Goal: Feedback & Contribution: Submit feedback/report problem

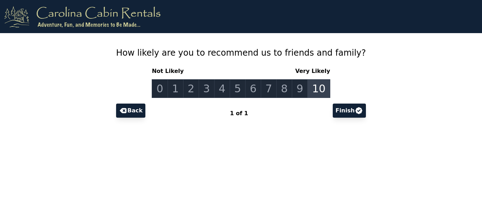
click at [310, 89] on link "10" at bounding box center [318, 88] width 23 height 19
click at [339, 111] on button "Finish" at bounding box center [348, 111] width 33 height 14
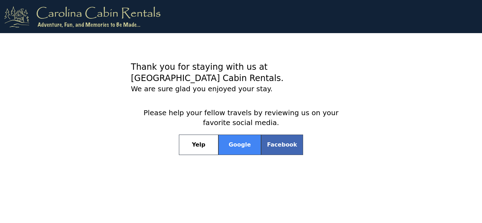
click at [248, 135] on link "Google" at bounding box center [239, 145] width 43 height 20
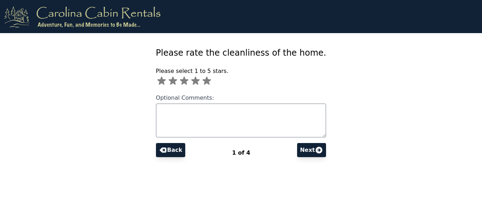
click at [200, 81] on icon at bounding box center [195, 81] width 8 height 8
click at [211, 82] on icon at bounding box center [206, 81] width 8 height 8
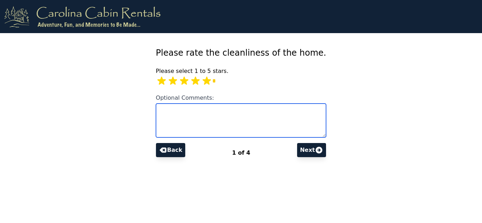
click at [199, 112] on textarea "Optional Comments:" at bounding box center [241, 121] width 170 height 34
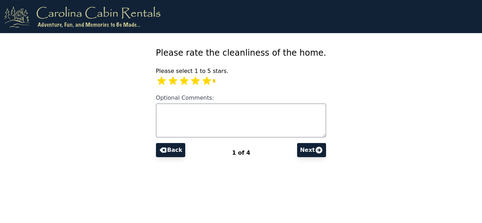
click at [200, 83] on icon at bounding box center [195, 81] width 8 height 8
type input "*"
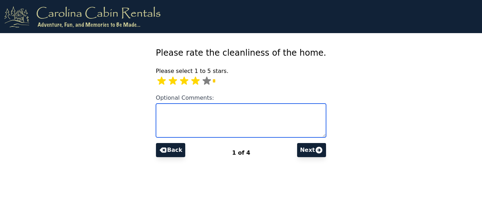
click at [232, 110] on textarea "Optional Comments:" at bounding box center [241, 121] width 170 height 34
type textarea "**********"
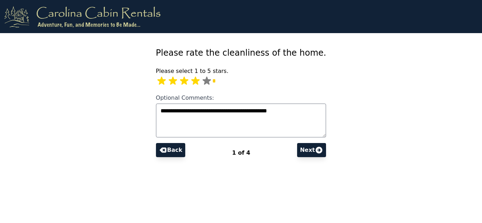
click at [300, 149] on button "Next" at bounding box center [311, 150] width 29 height 14
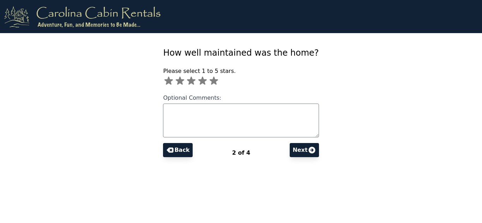
click at [218, 80] on icon at bounding box center [213, 81] width 8 height 8
click at [297, 149] on button "Next" at bounding box center [303, 150] width 29 height 14
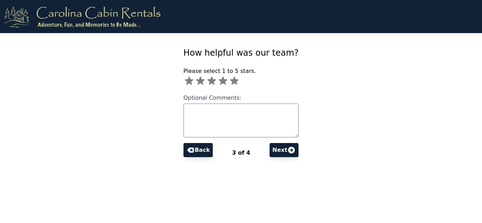
click at [238, 80] on icon at bounding box center [234, 81] width 8 height 8
click at [276, 153] on button "Next" at bounding box center [283, 150] width 29 height 14
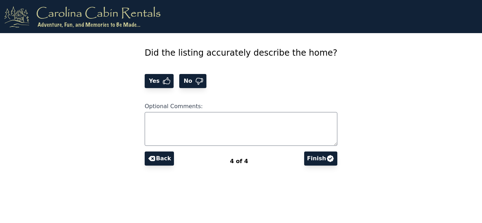
click at [170, 83] on icon at bounding box center [166, 81] width 7 height 6
click at [304, 157] on button "Finish" at bounding box center [320, 159] width 33 height 14
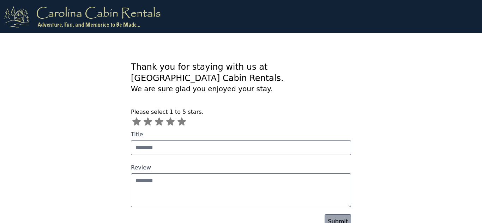
click at [182, 118] on icon at bounding box center [181, 122] width 8 height 8
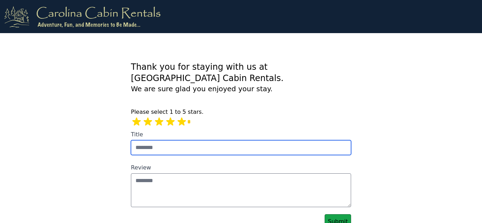
click at [240, 140] on input "Title" at bounding box center [241, 147] width 220 height 15
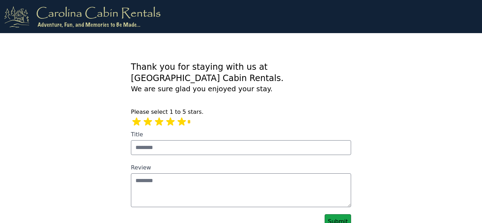
click at [342, 214] on link "Submit" at bounding box center [337, 221] width 26 height 15
